Goal: Information Seeking & Learning: Learn about a topic

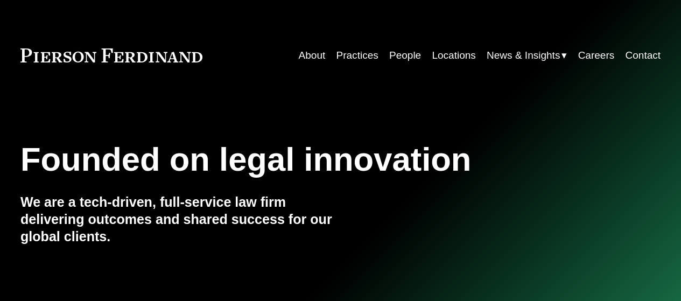
click at [313, 53] on link "About" at bounding box center [312, 55] width 27 height 20
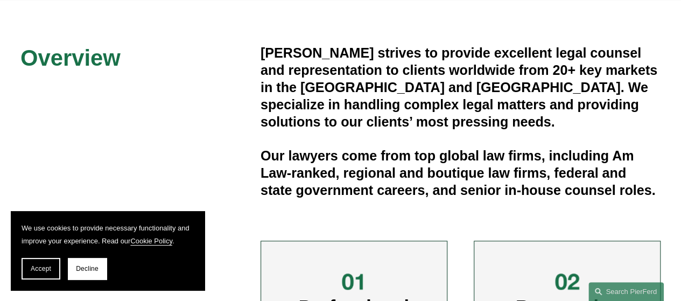
scroll to position [276, 0]
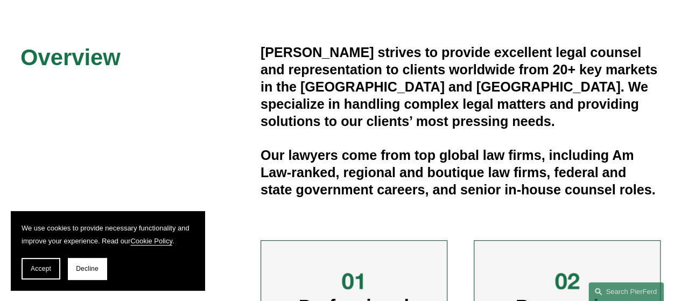
click at [443, 162] on h4 "Our lawyers come from top global law firms, including Am Law-ranked, regional a…" at bounding box center [461, 173] width 400 height 52
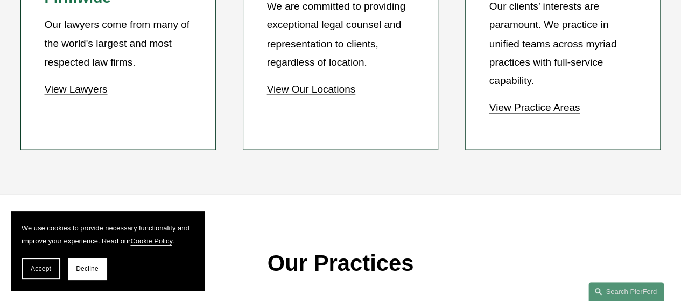
scroll to position [987, 0]
click at [550, 61] on p "Our clients’ interests are paramount. We practice in unified teams across myria…" at bounding box center [564, 43] width 148 height 92
click at [549, 112] on link "View Practice Areas" at bounding box center [535, 106] width 91 height 11
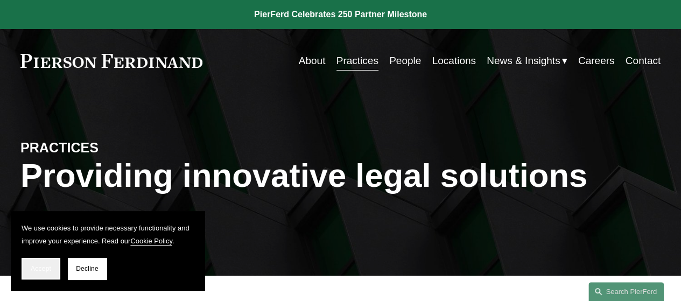
click at [47, 263] on button "Accept" at bounding box center [41, 269] width 39 height 22
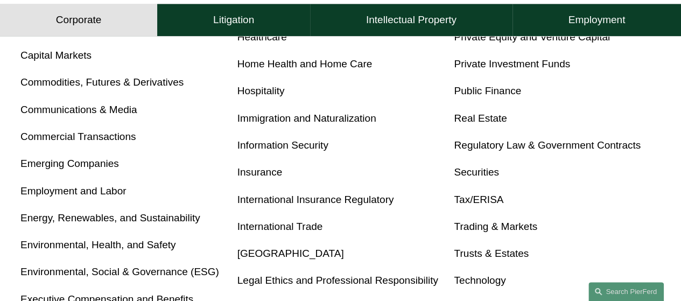
scroll to position [534, 0]
click at [117, 142] on link "Commercial Transactions" at bounding box center [78, 135] width 116 height 11
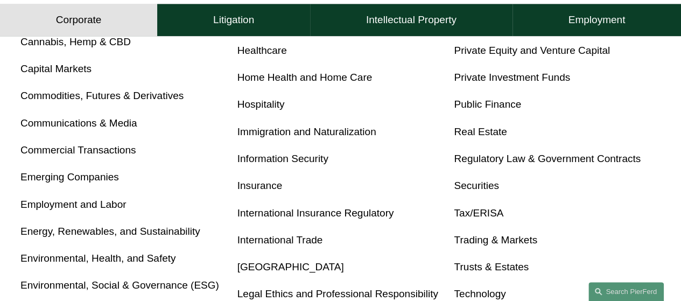
scroll to position [521, 0]
click at [474, 137] on link "Real Estate" at bounding box center [480, 130] width 53 height 11
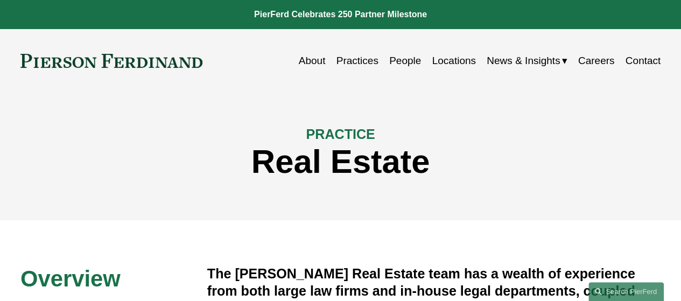
click at [455, 58] on link "Locations" at bounding box center [454, 61] width 44 height 20
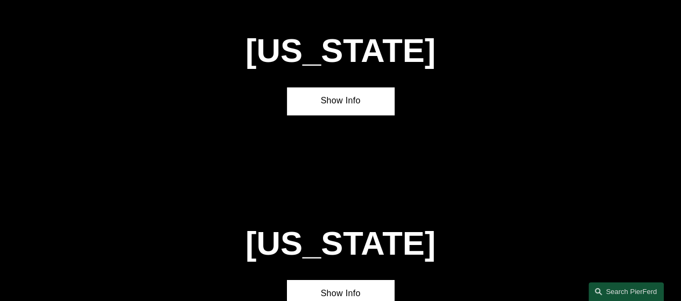
scroll to position [643, 0]
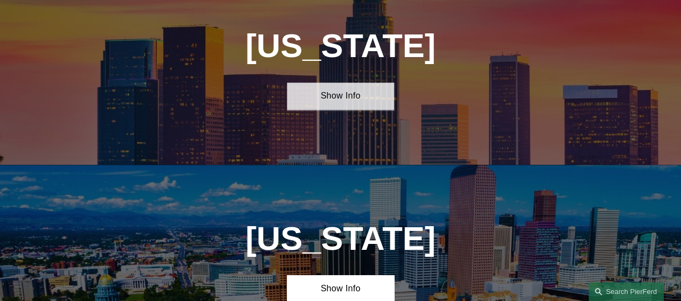
click at [364, 101] on link "Show Info" at bounding box center [340, 95] width 107 height 27
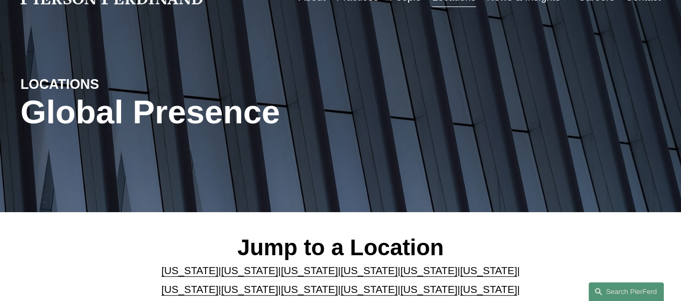
scroll to position [0, 0]
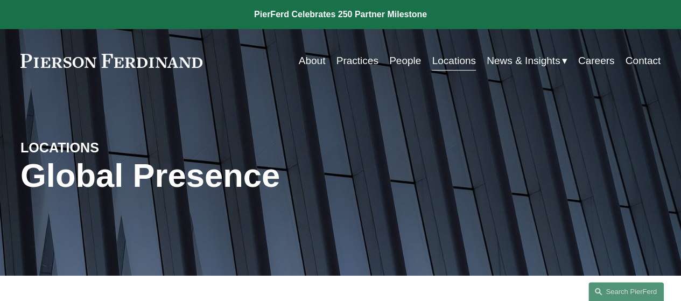
click at [590, 59] on link "Careers" at bounding box center [596, 61] width 37 height 20
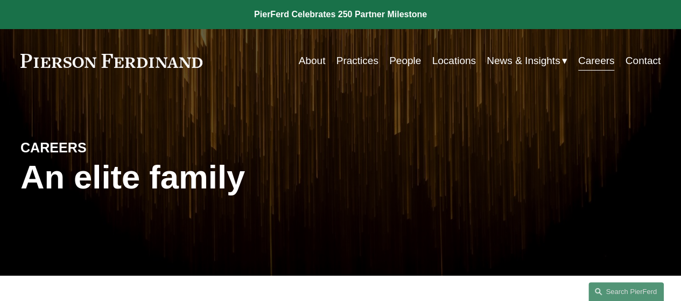
click at [413, 17] on link at bounding box center [340, 14] width 681 height 29
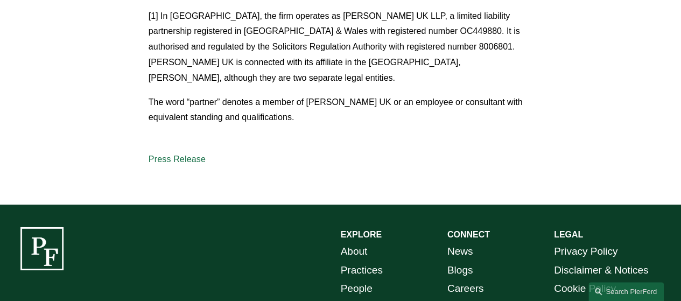
scroll to position [1644, 0]
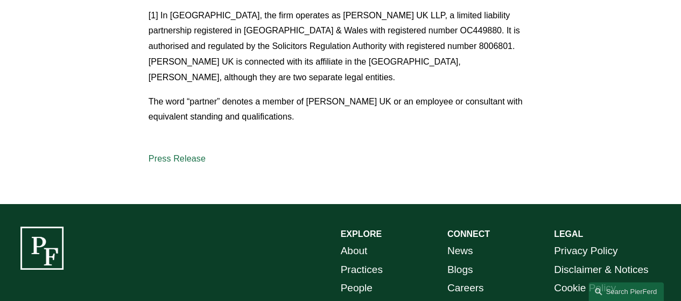
click at [464, 242] on link "News" at bounding box center [461, 251] width 26 height 18
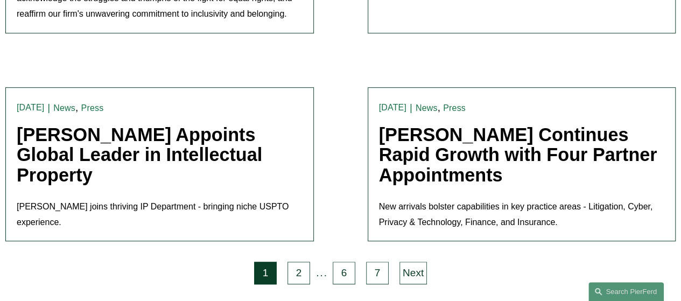
scroll to position [2319, 0]
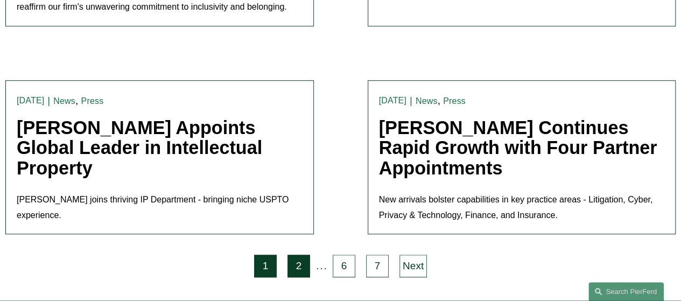
click at [302, 255] on link "2" at bounding box center [299, 266] width 23 height 23
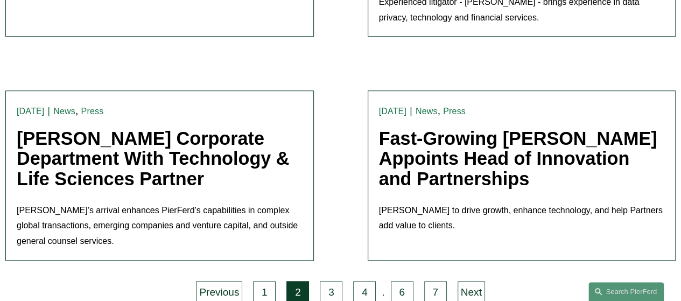
scroll to position [2434, 0]
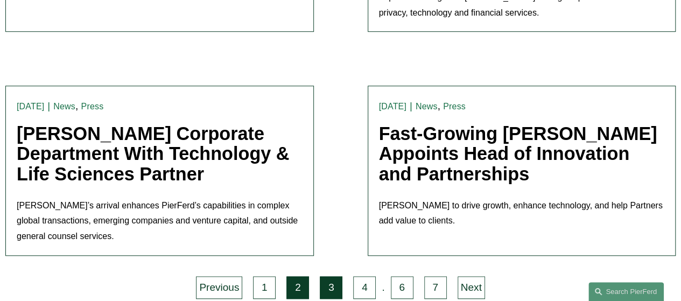
click at [330, 276] on link "3" at bounding box center [331, 287] width 23 height 23
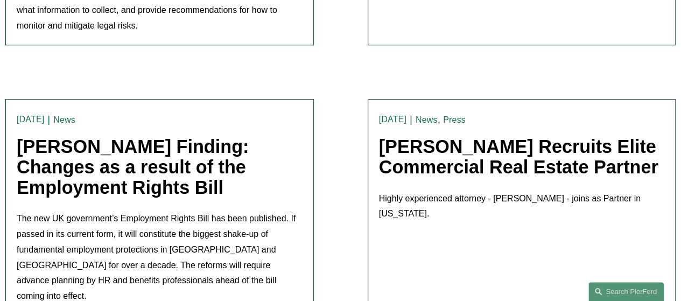
scroll to position [2492, 0]
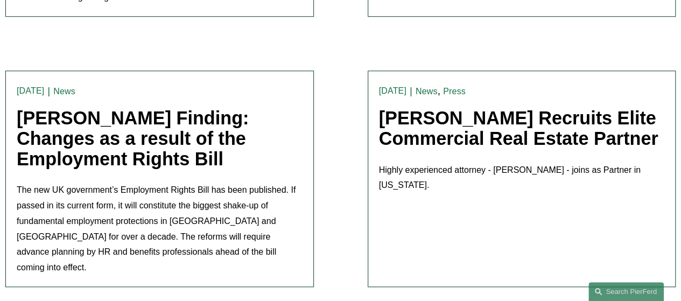
click at [423, 128] on link "Pierson Ferdinand Recruits Elite Commercial Real Estate Partner" at bounding box center [519, 128] width 280 height 41
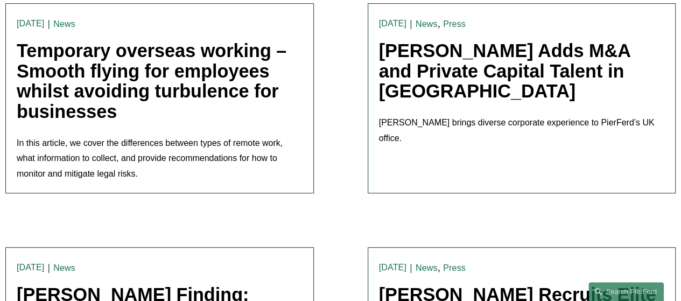
scroll to position [2317, 0]
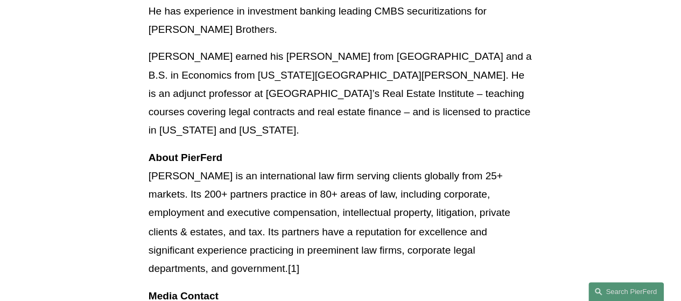
scroll to position [794, 0]
